Goal: Information Seeking & Learning: Learn about a topic

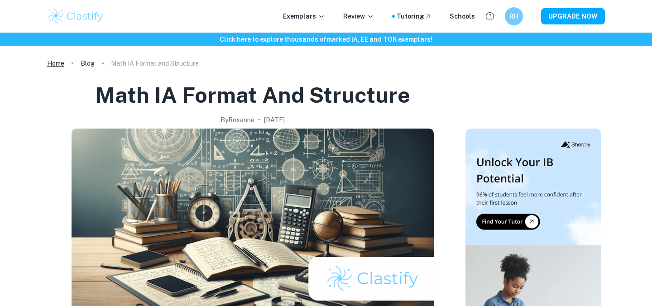
click at [57, 66] on link "Home" at bounding box center [55, 63] width 17 height 13
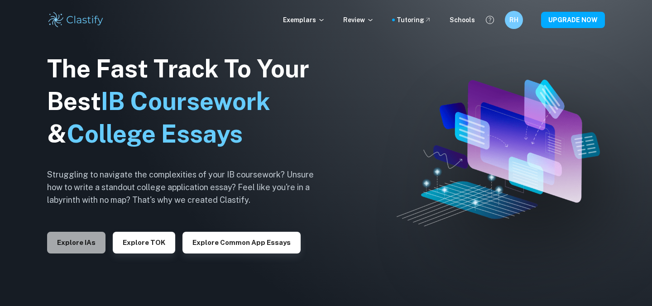
click at [87, 249] on button "Explore IAs" at bounding box center [76, 243] width 58 height 22
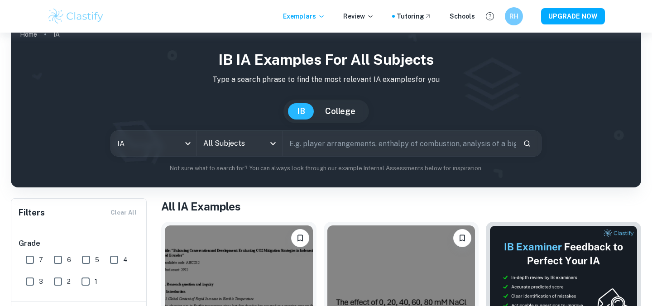
scroll to position [19, 0]
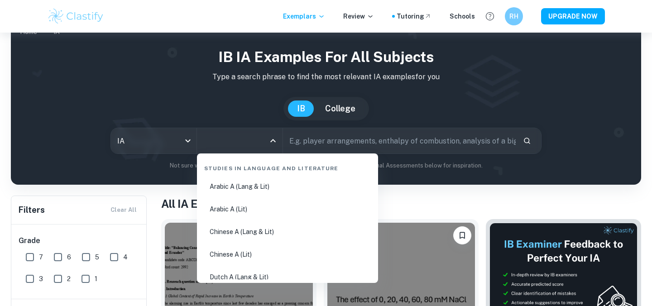
click at [224, 139] on input "All Subjects" at bounding box center [233, 140] width 64 height 17
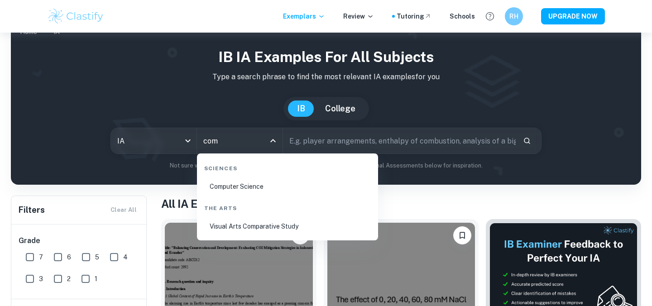
click at [205, 191] on li "Computer Science" at bounding box center [287, 186] width 174 height 21
type input "Computer Science"
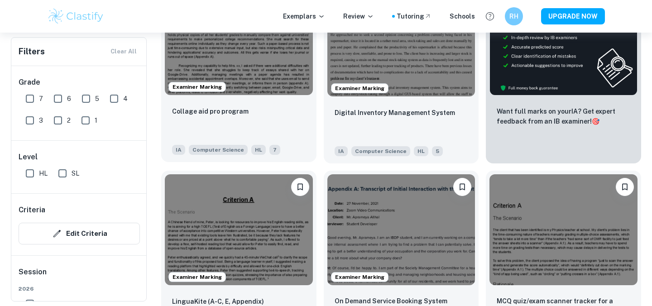
scroll to position [355, 0]
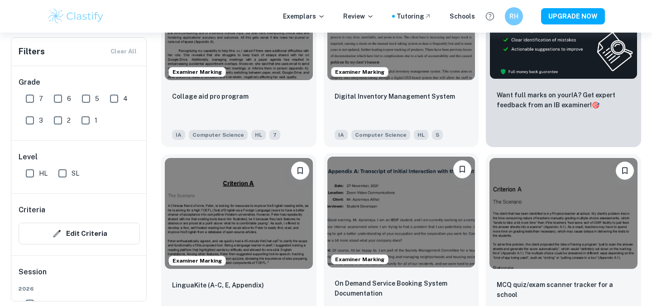
click at [405, 192] on img at bounding box center [401, 212] width 148 height 111
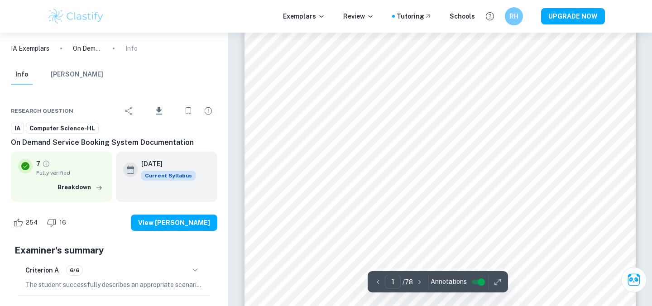
scroll to position [195, 0]
type input "12"
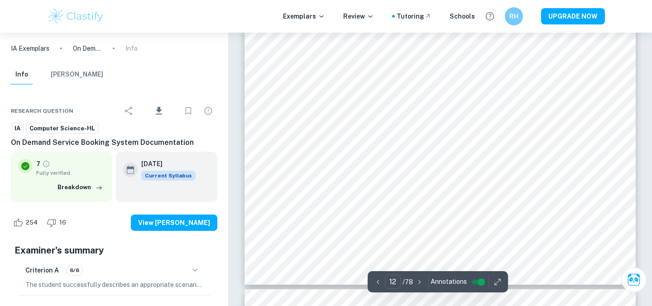
scroll to position [6640, 0]
